Goal: Information Seeking & Learning: Learn about a topic

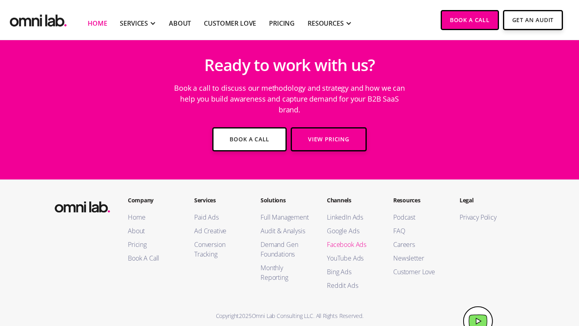
click at [347, 240] on link "Facebook Ads" at bounding box center [352, 245] width 50 height 10
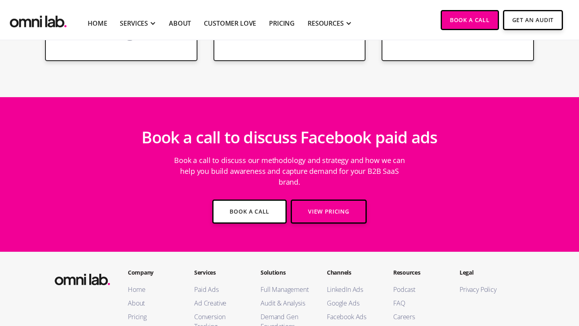
scroll to position [1777, 0]
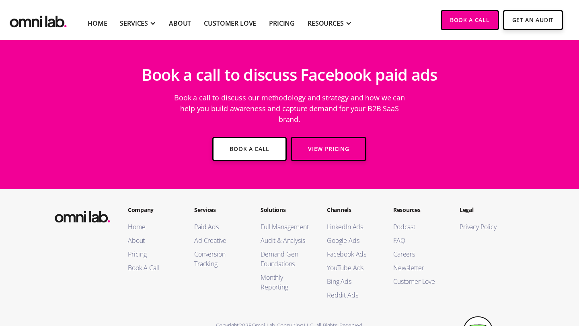
click at [482, 317] on img at bounding box center [478, 332] width 30 height 30
